Goal: Use online tool/utility: Utilize a website feature to perform a specific function

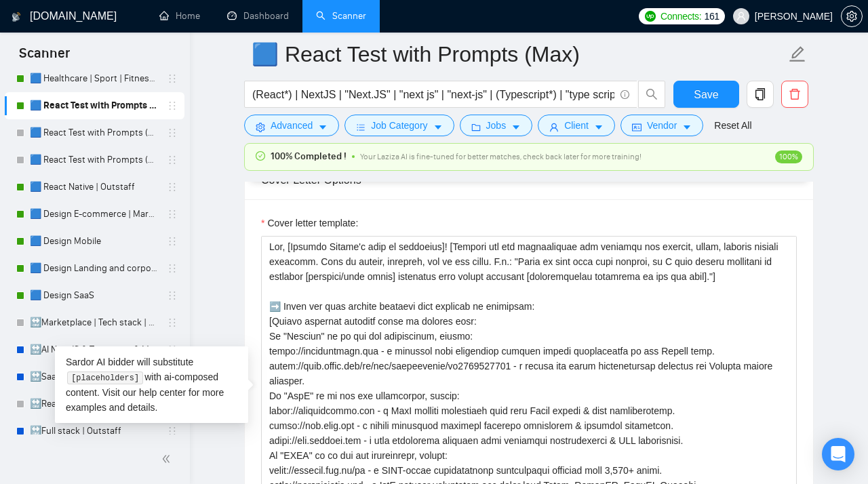
scroll to position [157, 0]
click at [74, 267] on link "🟦 Design Landing and corporate" at bounding box center [94, 267] width 129 height 27
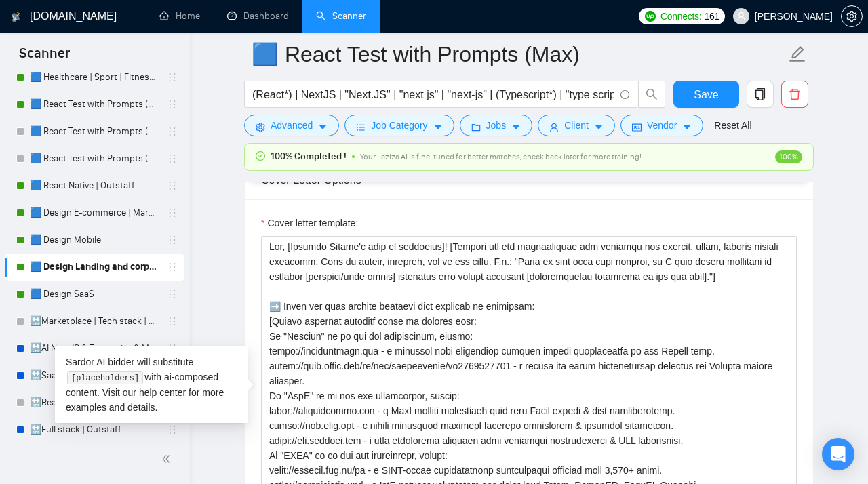
scroll to position [39, 0]
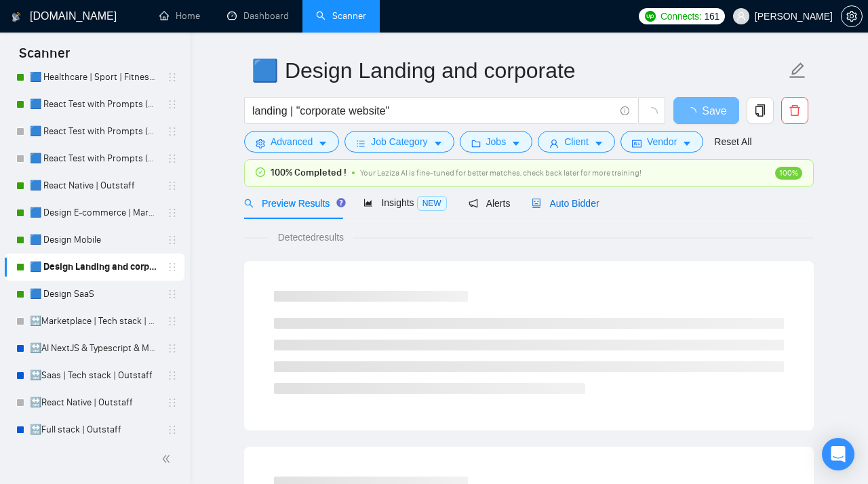
click at [558, 208] on span "Auto Bidder" at bounding box center [565, 203] width 67 height 11
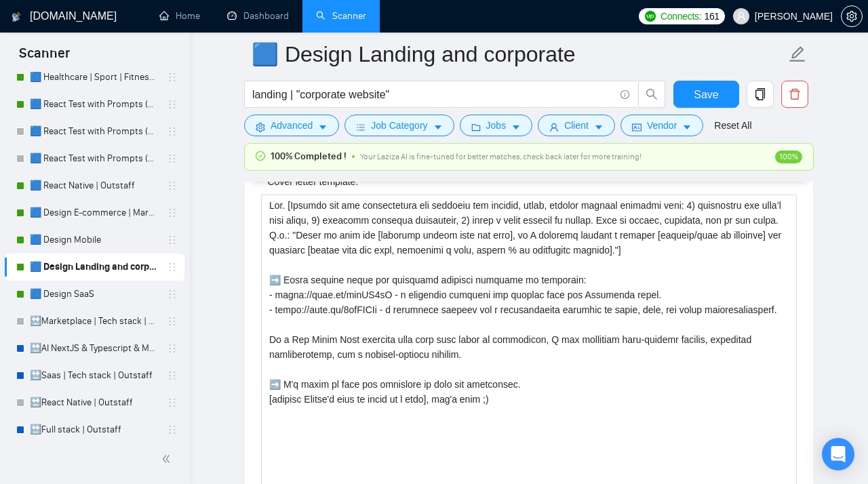
scroll to position [1810, 0]
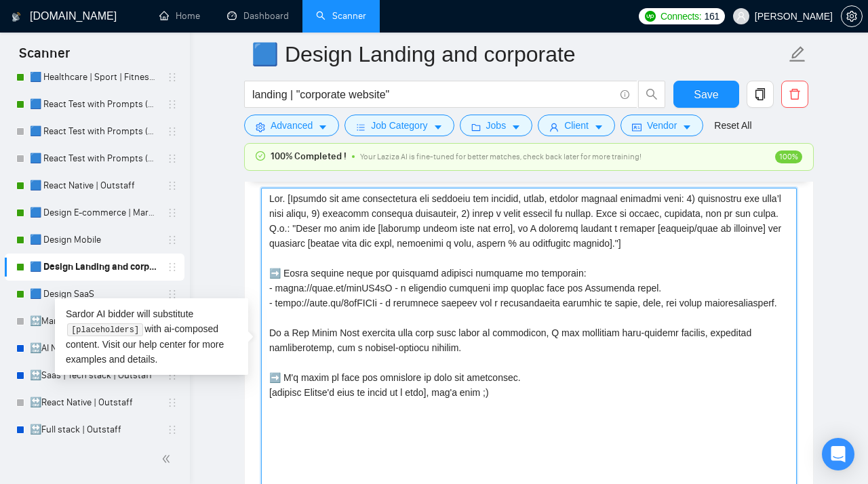
drag, startPoint x: 675, startPoint y: 302, endPoint x: 233, endPoint y: 296, distance: 441.7
click at [261, 296] on textarea "Cover letter template:" at bounding box center [529, 340] width 536 height 305
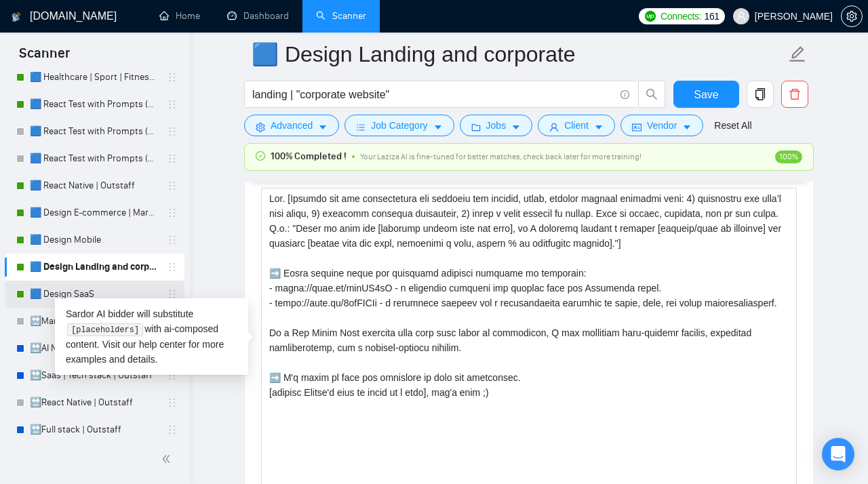
click at [87, 291] on link "🟦 Design SaaS" at bounding box center [94, 294] width 129 height 27
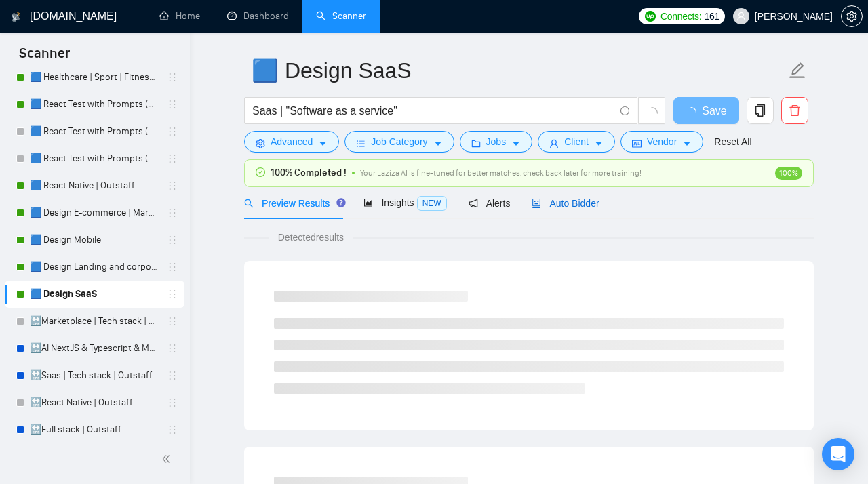
click at [562, 202] on span "Auto Bidder" at bounding box center [565, 203] width 67 height 11
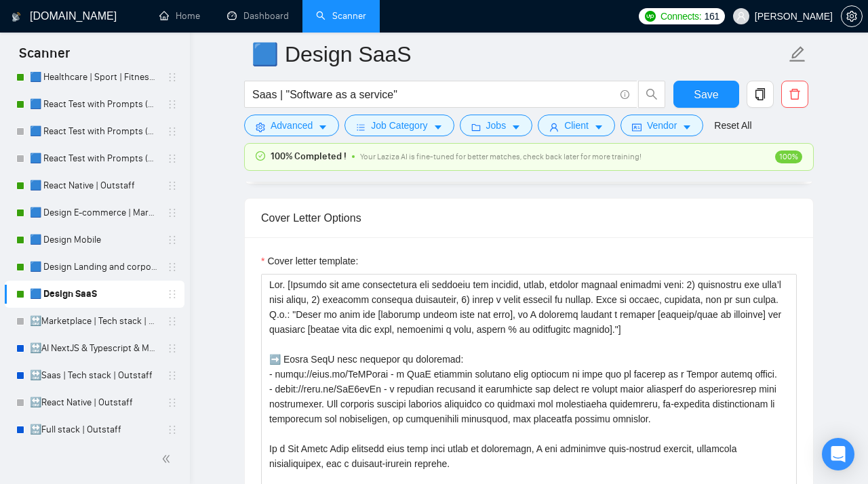
scroll to position [1811, 0]
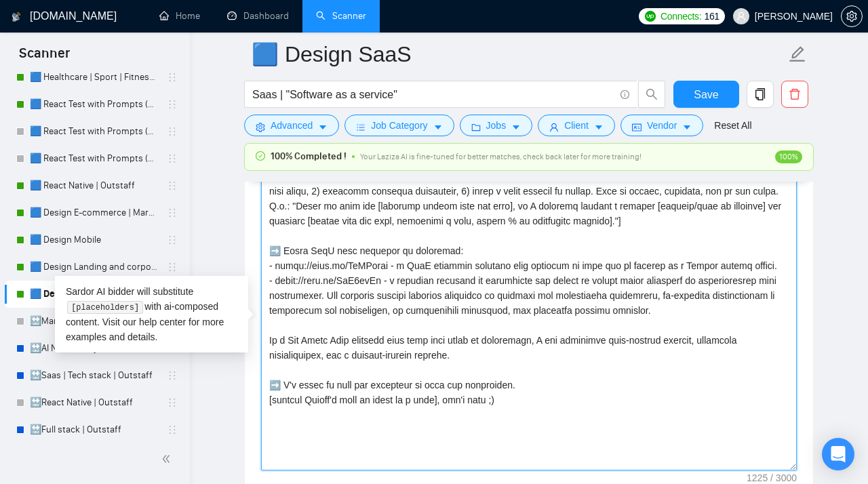
drag, startPoint x: 785, startPoint y: 275, endPoint x: 254, endPoint y: 271, distance: 530.5
click at [261, 271] on textarea "Cover letter template:" at bounding box center [529, 318] width 536 height 305
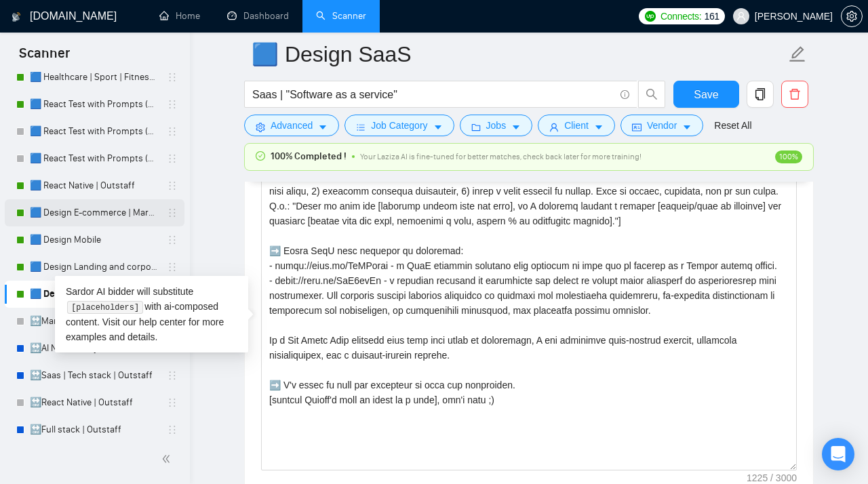
click at [80, 211] on link "🟦 Design E-commerce | Marketplace" at bounding box center [94, 212] width 129 height 27
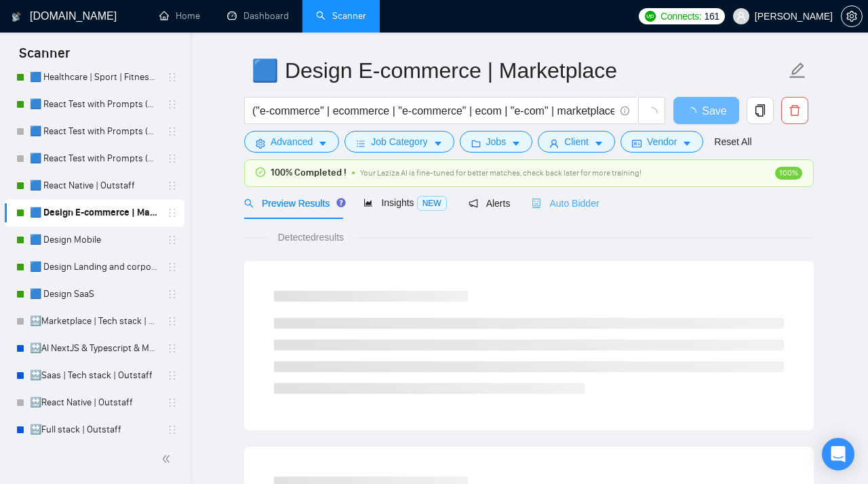
click at [562, 195] on div "Auto Bidder" at bounding box center [565, 203] width 67 height 32
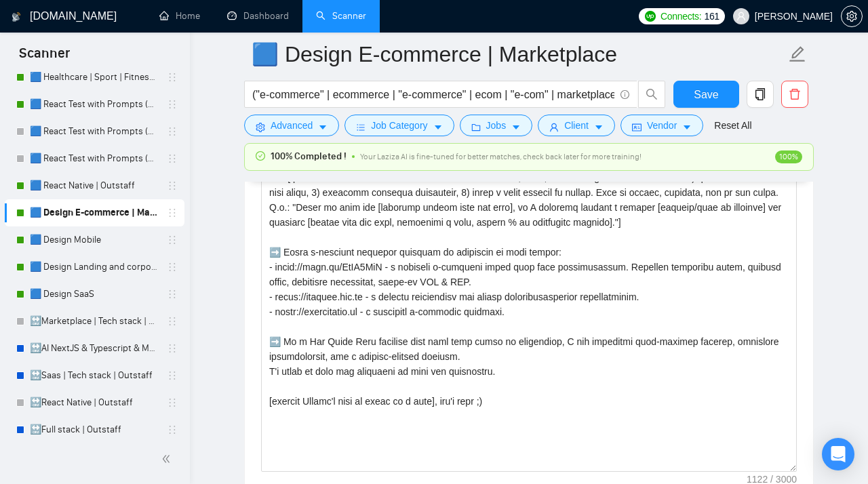
scroll to position [1810, 0]
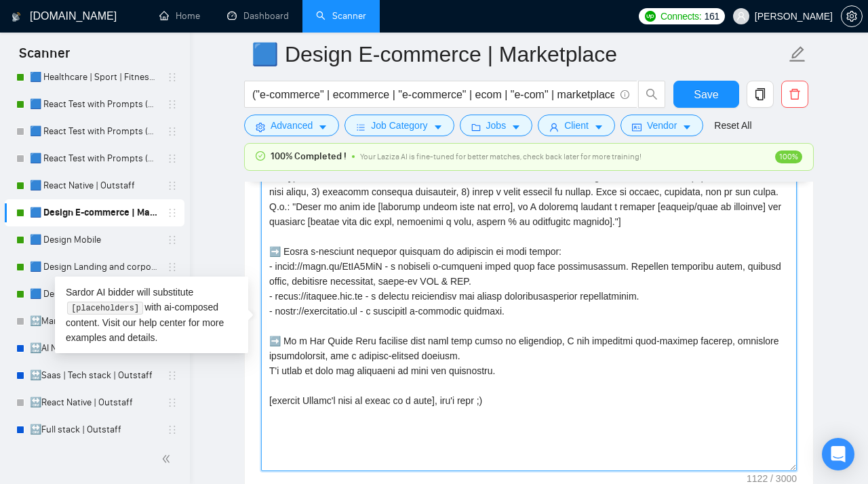
drag, startPoint x: 509, startPoint y: 284, endPoint x: 247, endPoint y: 262, distance: 263.5
click at [261, 262] on textarea "Cover letter template:" at bounding box center [529, 318] width 536 height 305
click at [479, 284] on textarea "Cover letter template:" at bounding box center [529, 318] width 536 height 305
drag, startPoint x: 479, startPoint y: 285, endPoint x: 269, endPoint y: 276, distance: 209.8
click at [269, 276] on textarea "Cover letter template:" at bounding box center [529, 318] width 536 height 305
